Goal: Use online tool/utility: Use online tool/utility

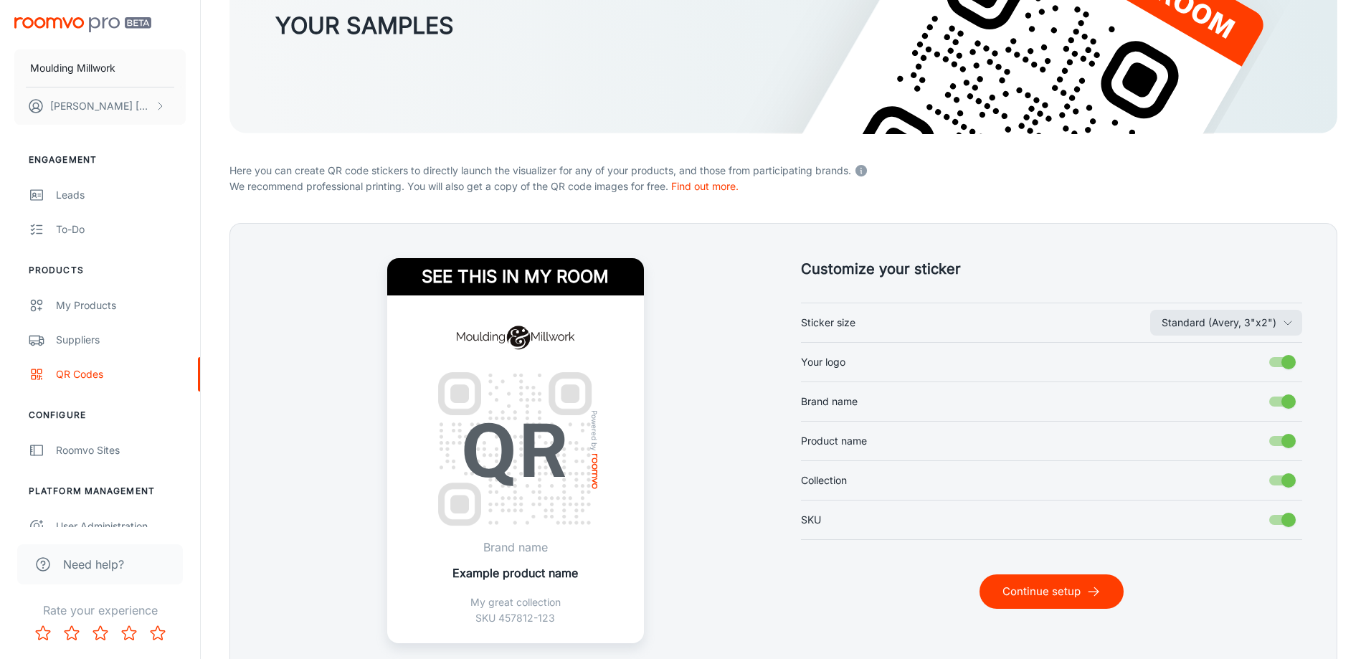
scroll to position [215, 0]
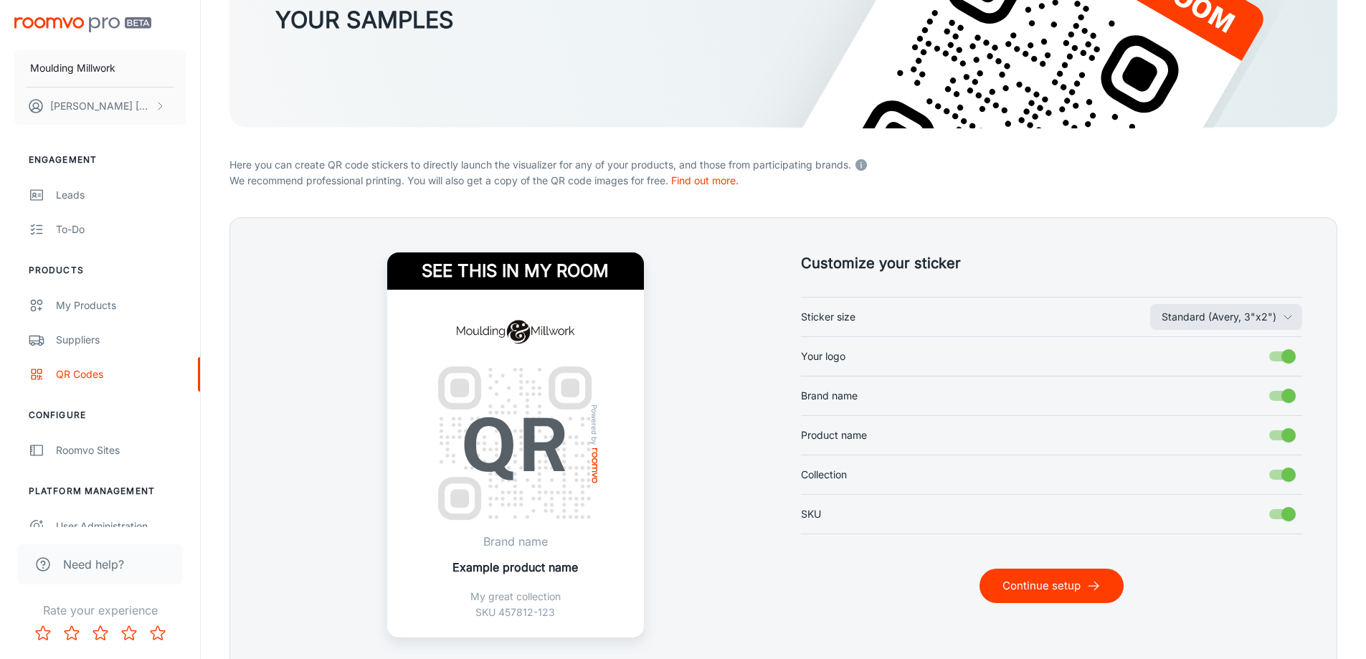
click at [1028, 596] on button "Continue setup" at bounding box center [1052, 586] width 144 height 34
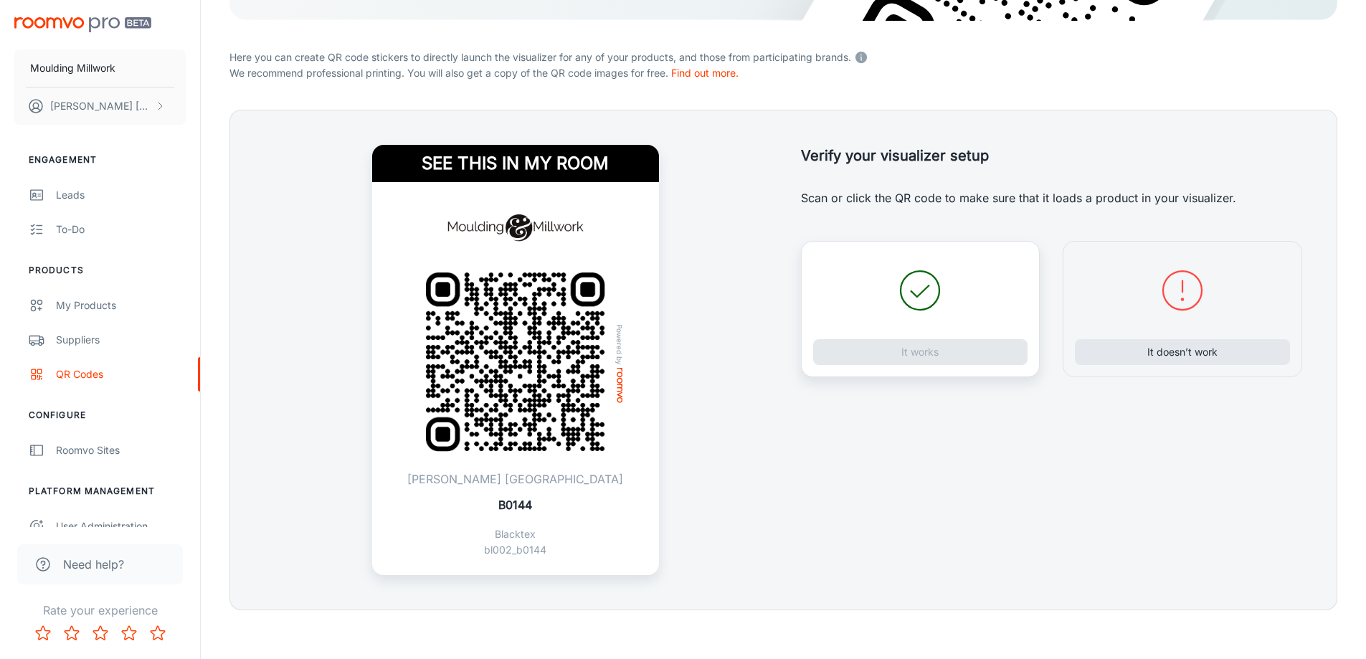
scroll to position [331, 0]
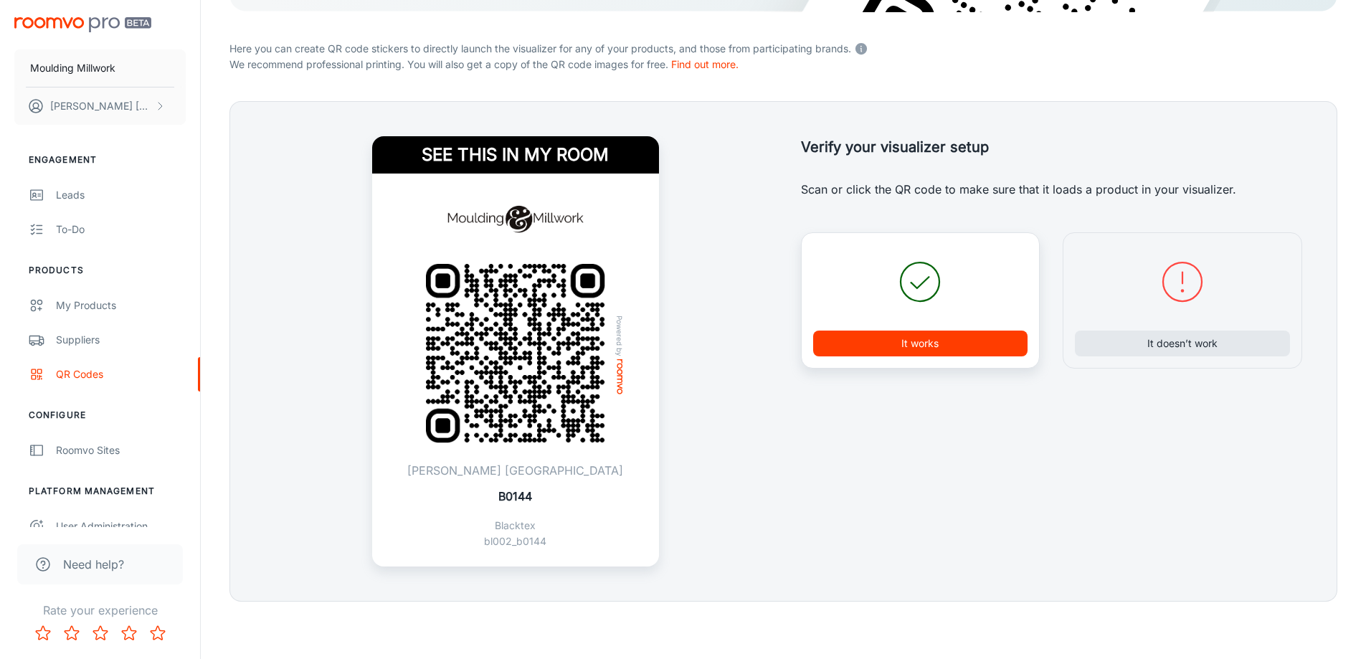
click at [928, 348] on button "It works" at bounding box center [920, 344] width 215 height 26
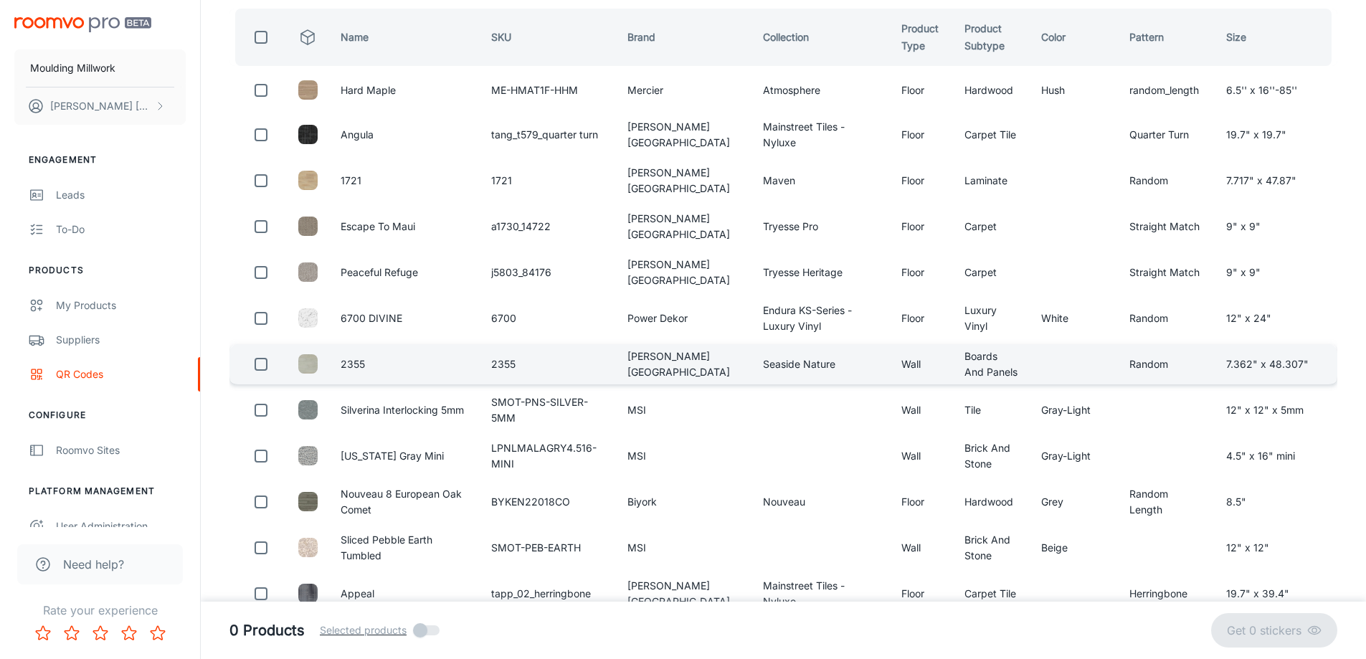
scroll to position [0, 0]
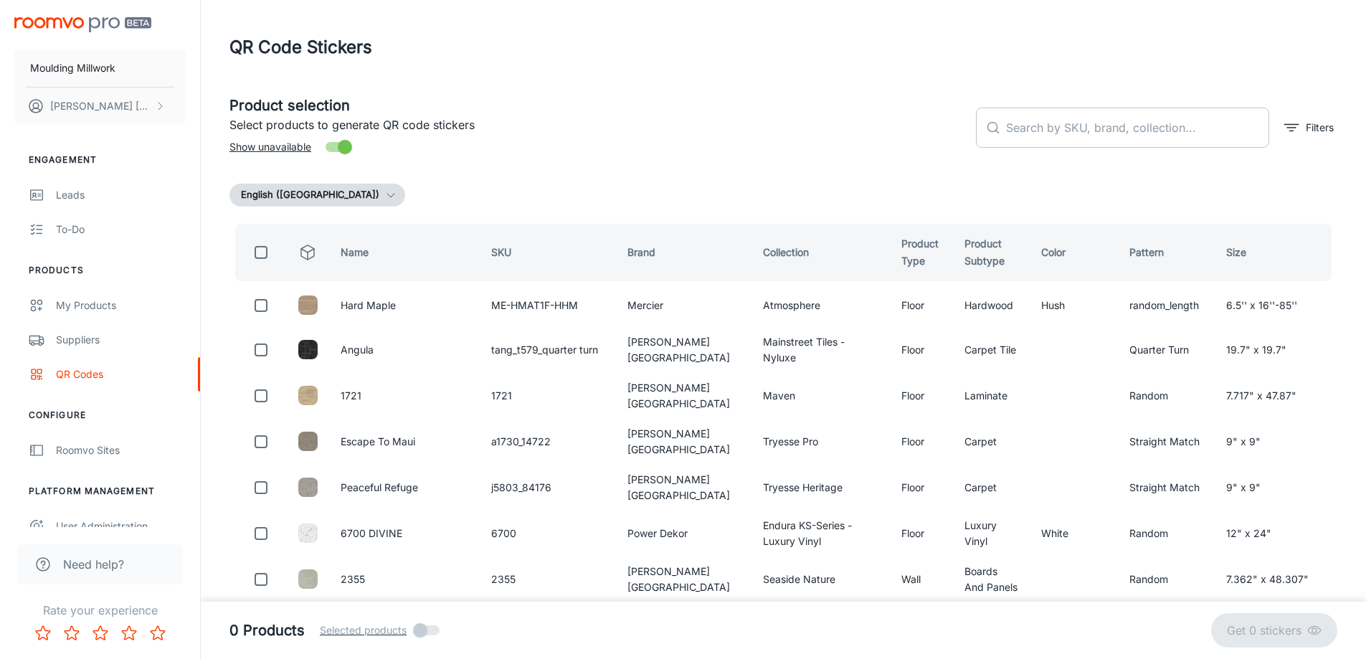
click at [1037, 118] on input "text" at bounding box center [1137, 128] width 263 height 40
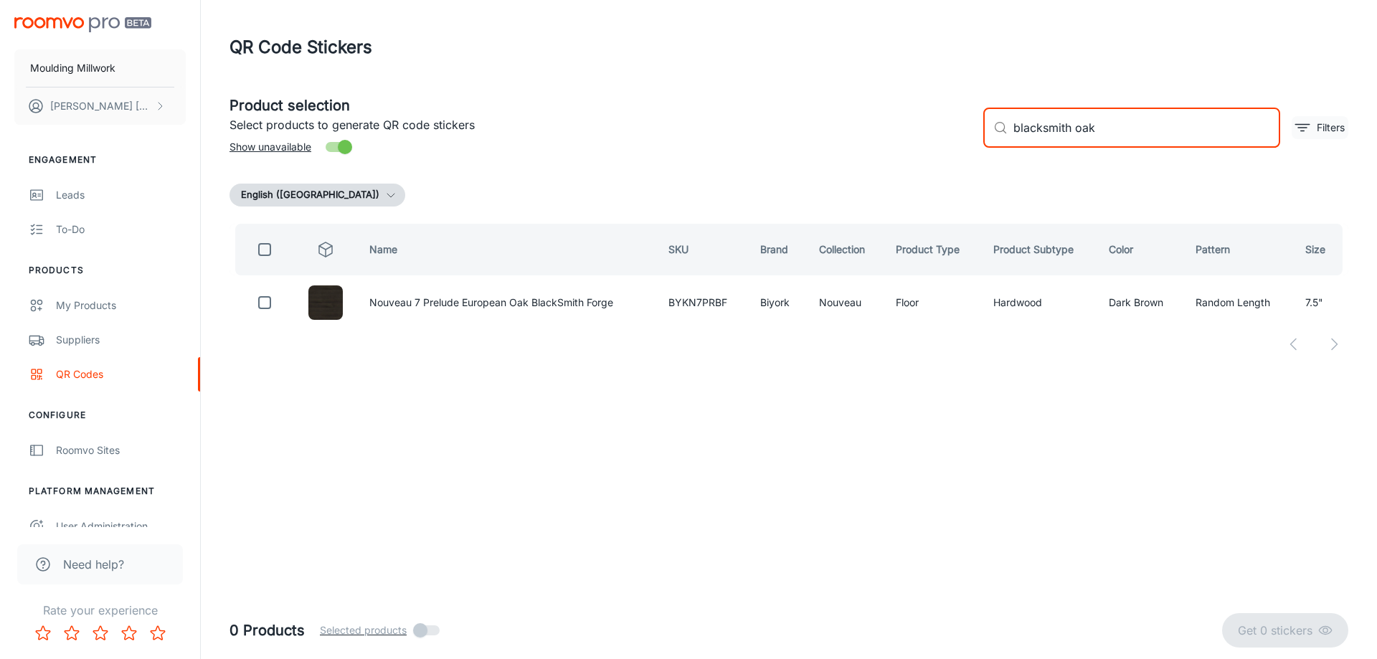
click at [1307, 123] on icon "filter" at bounding box center [1302, 127] width 17 height 17
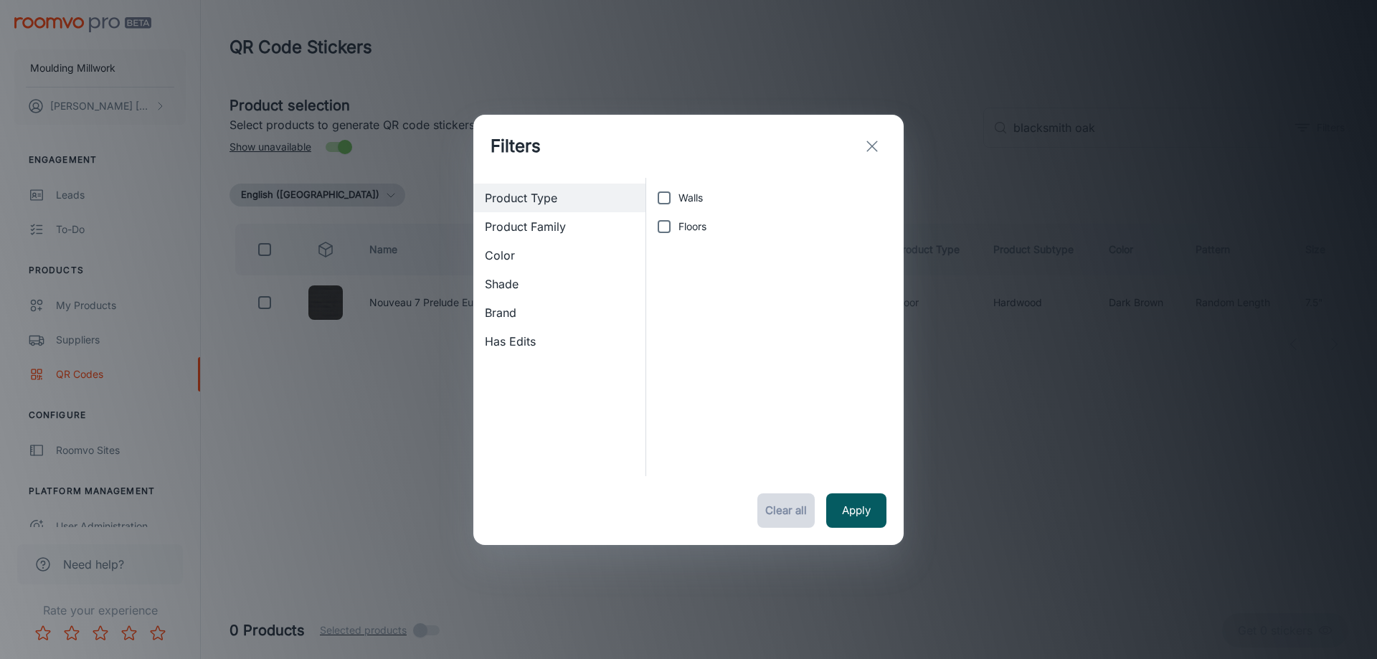
click at [787, 514] on button "Clear all" at bounding box center [785, 510] width 57 height 34
click at [872, 141] on icon "exit" at bounding box center [871, 146] width 17 height 17
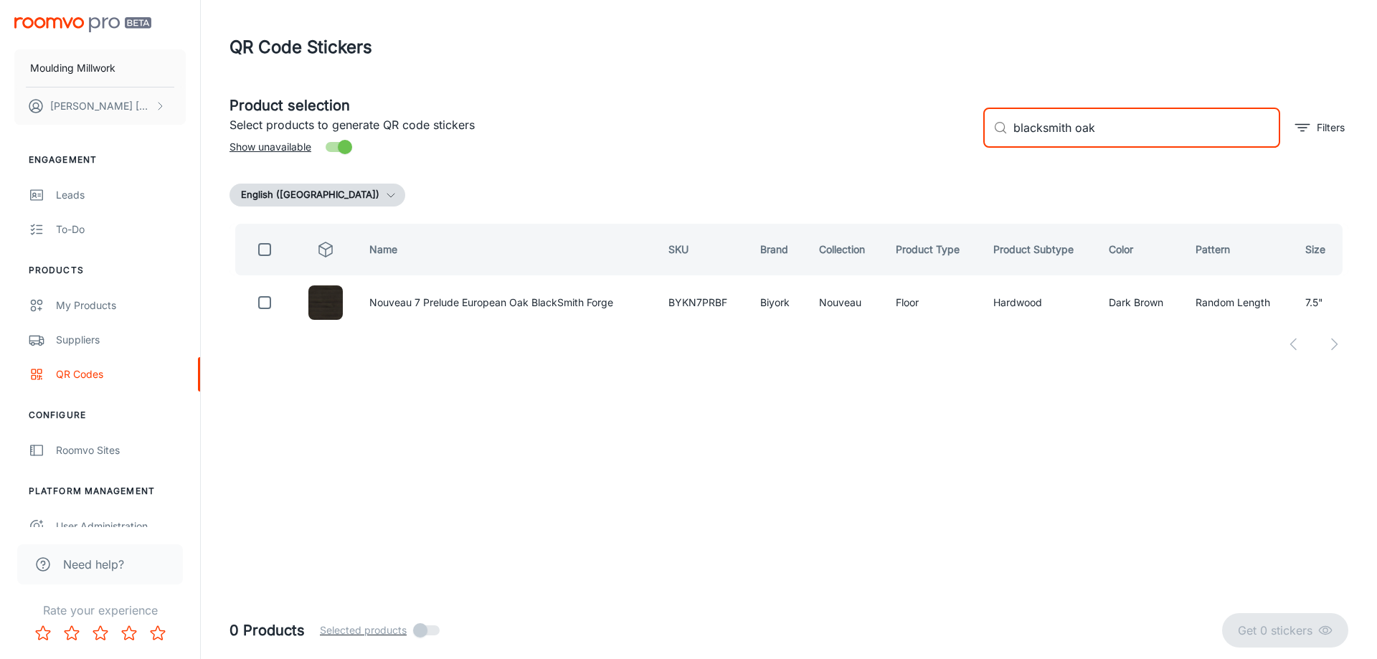
drag, startPoint x: 1102, startPoint y: 128, endPoint x: 957, endPoint y: 123, distance: 145.7
click at [957, 123] on div "Product selection Select products to generate QR code stickers Show unavailable…" at bounding box center [783, 121] width 1130 height 77
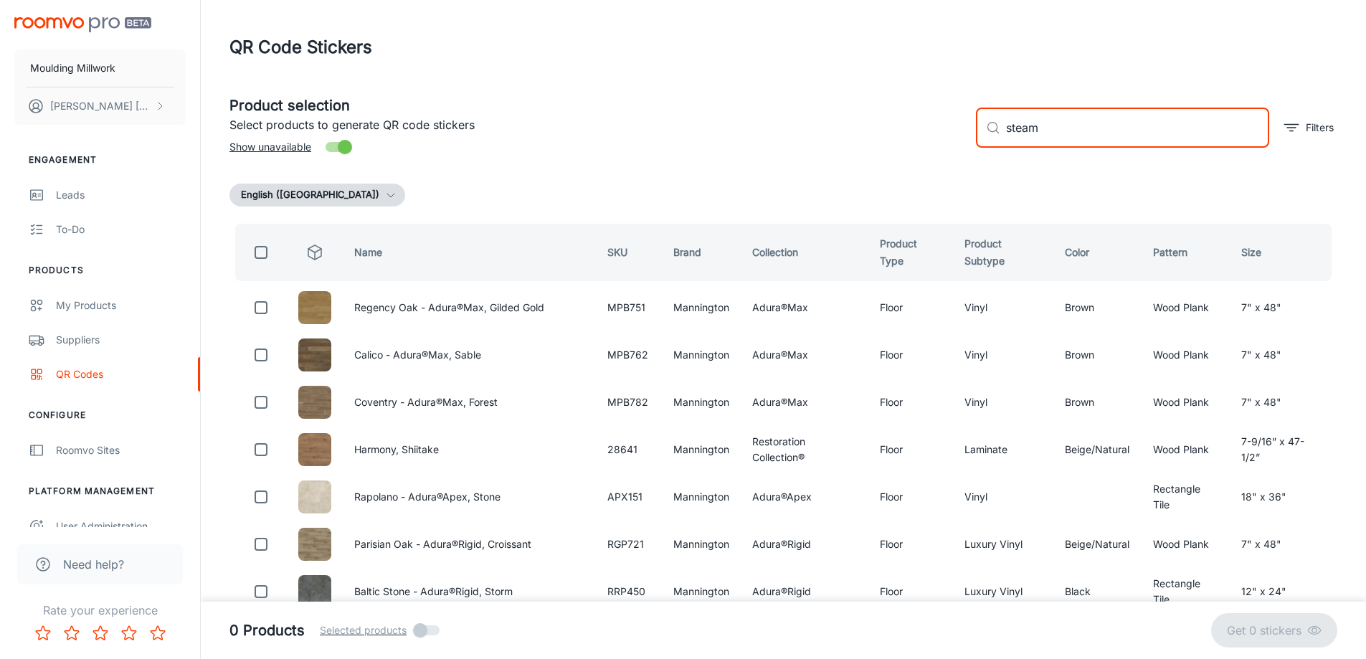
drag, startPoint x: 1085, startPoint y: 127, endPoint x: 849, endPoint y: 156, distance: 237.7
click at [849, 156] on div "Product selection Select products to generate QR code stickers Show unavailable…" at bounding box center [777, 121] width 1119 height 77
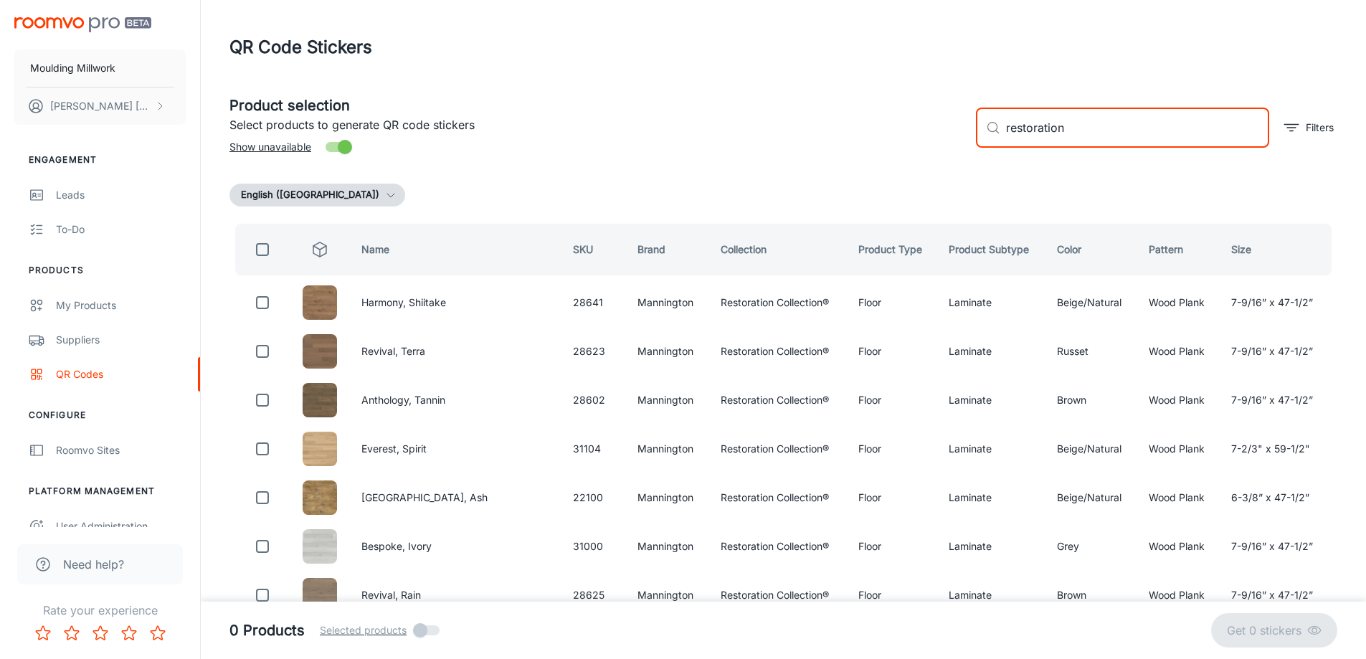
drag, startPoint x: 1077, startPoint y: 124, endPoint x: 890, endPoint y: 131, distance: 187.3
click at [890, 131] on div "Product selection Select products to generate QR code stickers Show unavailable…" at bounding box center [777, 121] width 1119 height 77
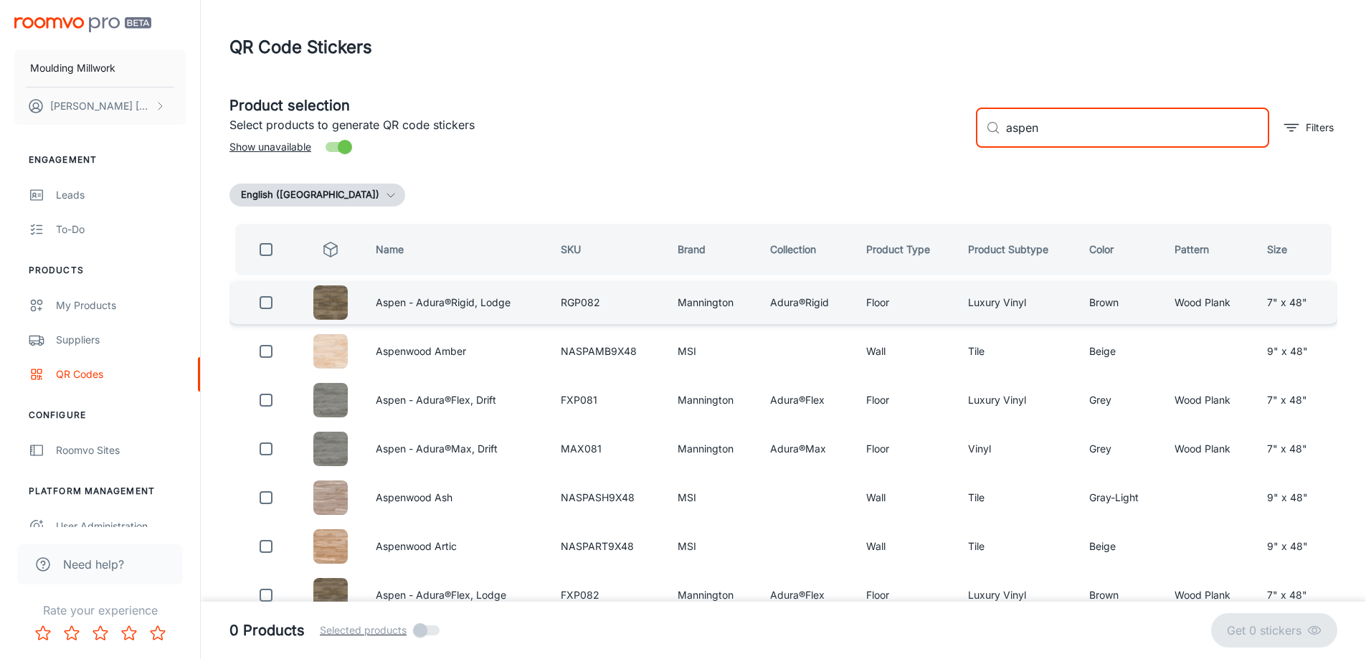
type input "aspen"
click at [270, 305] on input "checkbox" at bounding box center [266, 302] width 29 height 29
checkbox input "true"
drag, startPoint x: 1044, startPoint y: 131, endPoint x: 888, endPoint y: 128, distance: 156.3
click at [888, 128] on div "Product selection Select products to generate QR code stickers Show unavailable…" at bounding box center [777, 121] width 1119 height 77
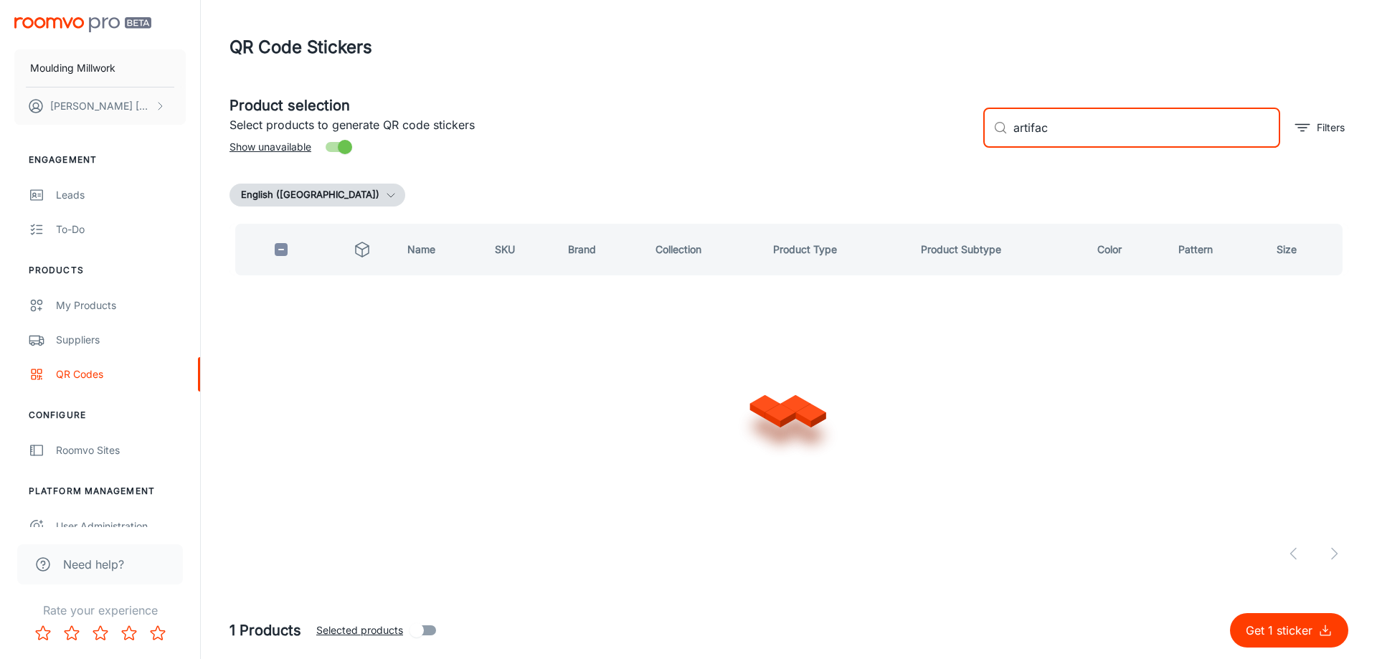
type input "artifact"
checkbox input "true"
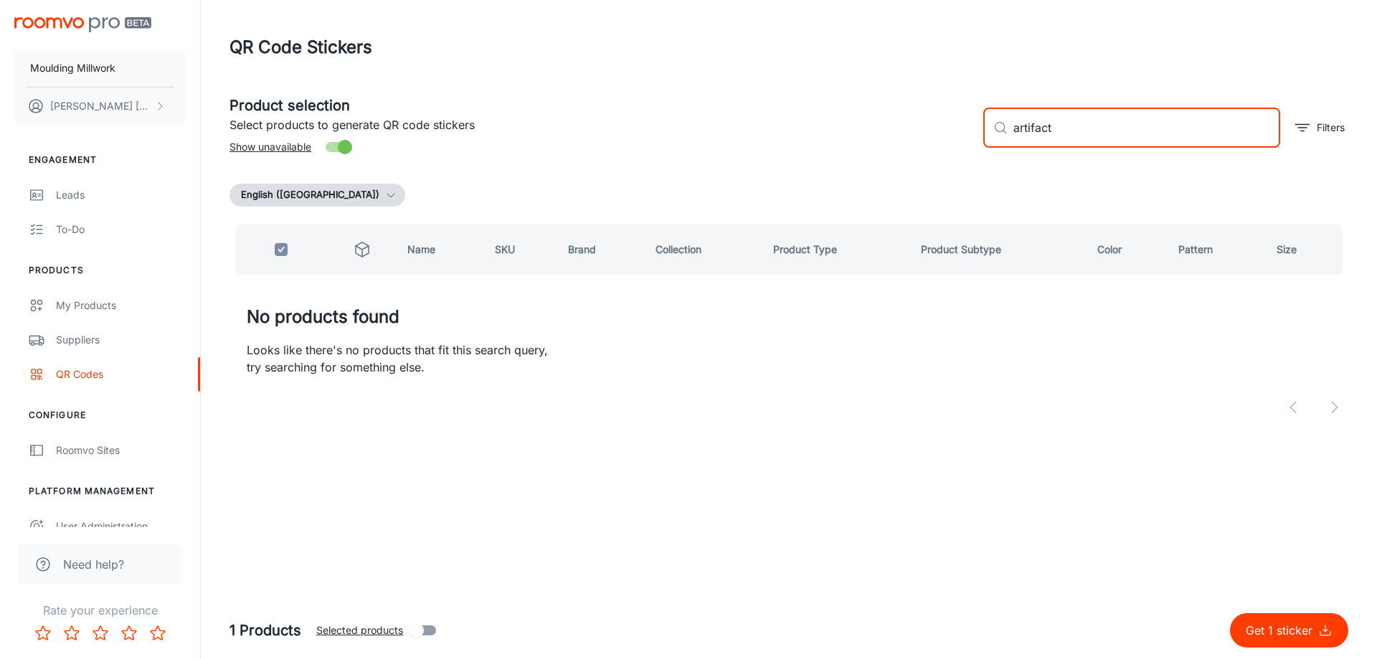
type input "artifact"
